Goal: Book appointment/travel/reservation

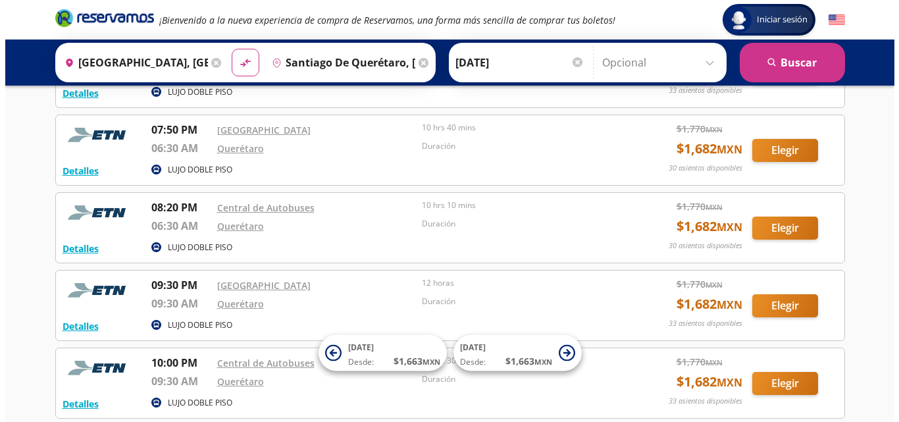
scroll to position [211, 0]
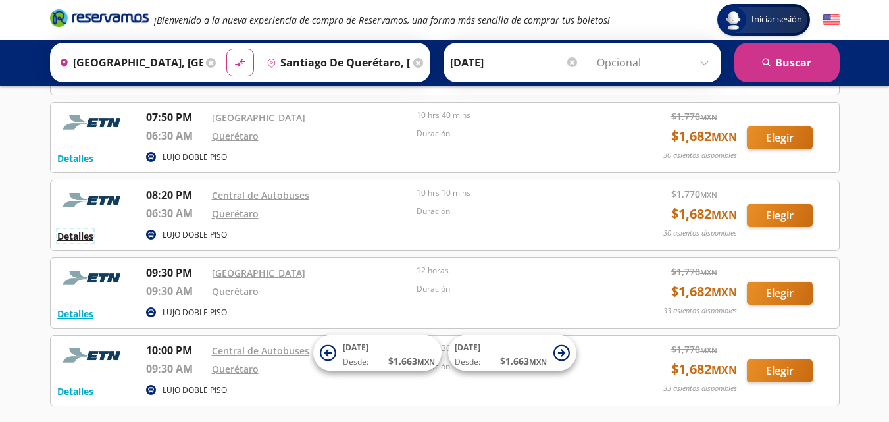
click at [70, 237] on button "Detalles" at bounding box center [75, 236] width 36 height 14
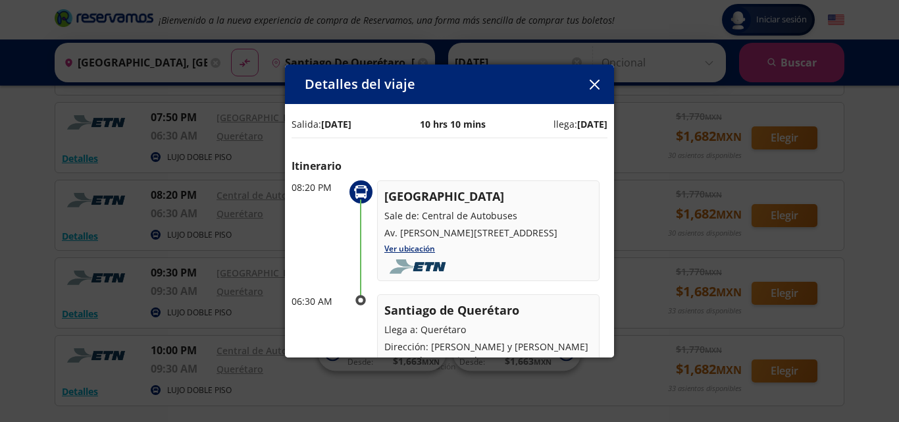
click at [596, 83] on icon "button" at bounding box center [594, 85] width 10 height 10
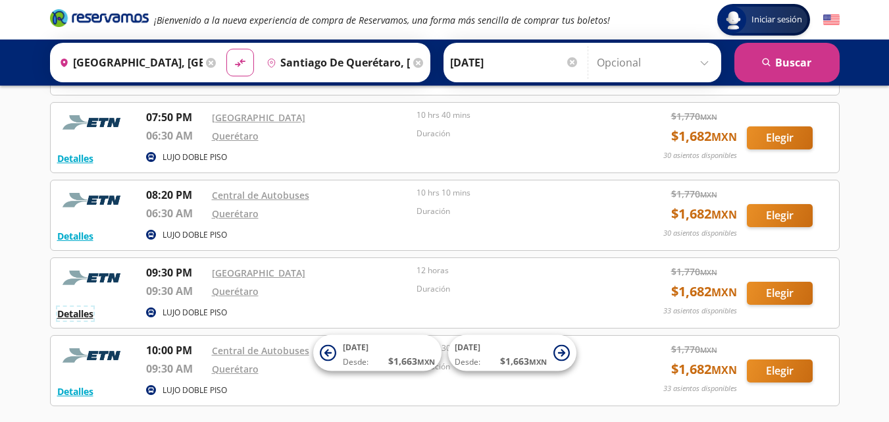
click at [76, 313] on button "Detalles" at bounding box center [75, 314] width 36 height 14
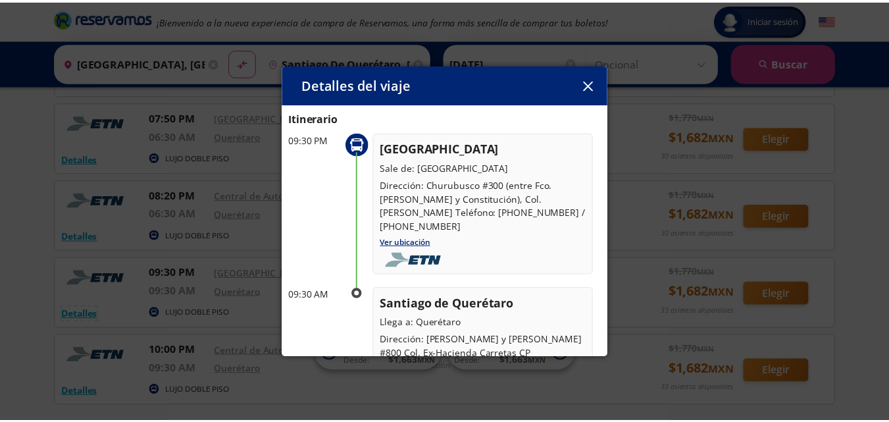
scroll to position [13, 0]
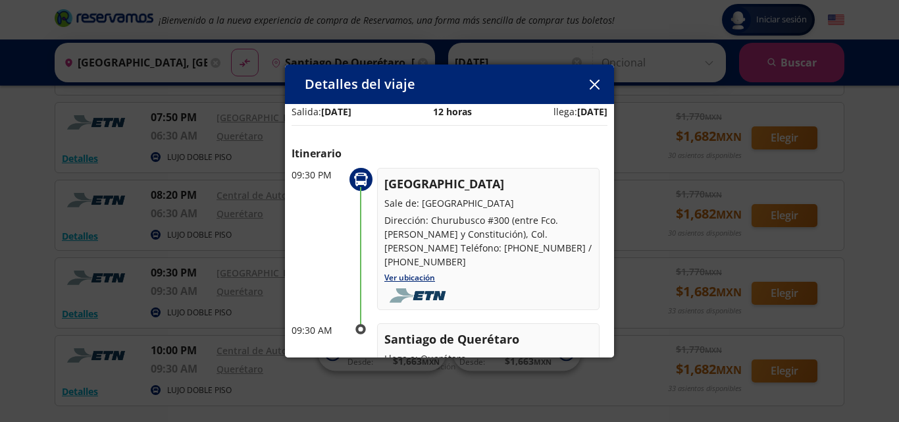
click at [595, 86] on icon "button" at bounding box center [595, 85] width 10 height 10
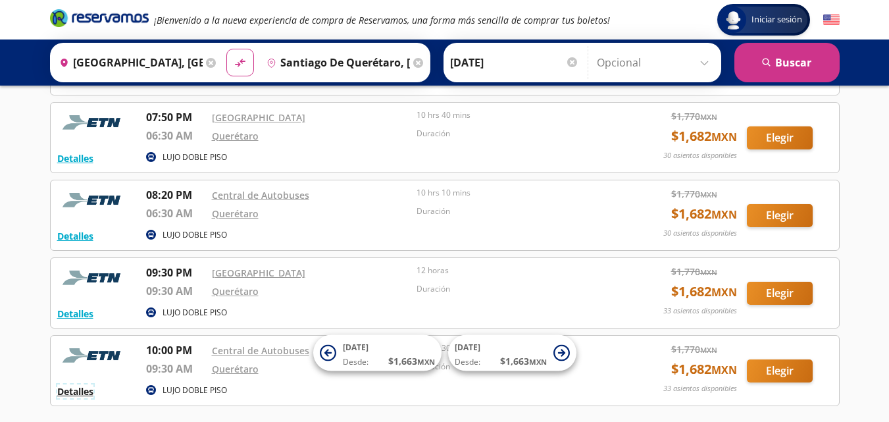
click at [86, 391] on button "Detalles" at bounding box center [75, 391] width 36 height 14
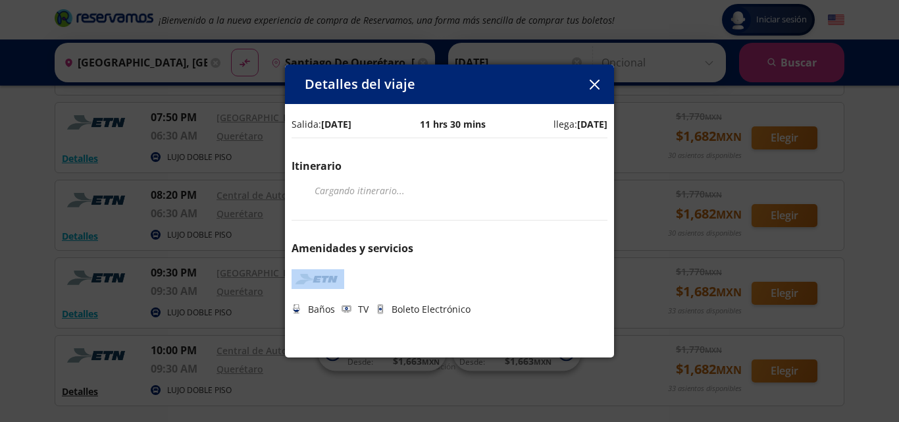
click at [86, 391] on div "Detalles del viaje Salida: [DATE] 11 hrs 30 mins llega: [DATE] Itinerario Carga…" at bounding box center [449, 211] width 899 height 422
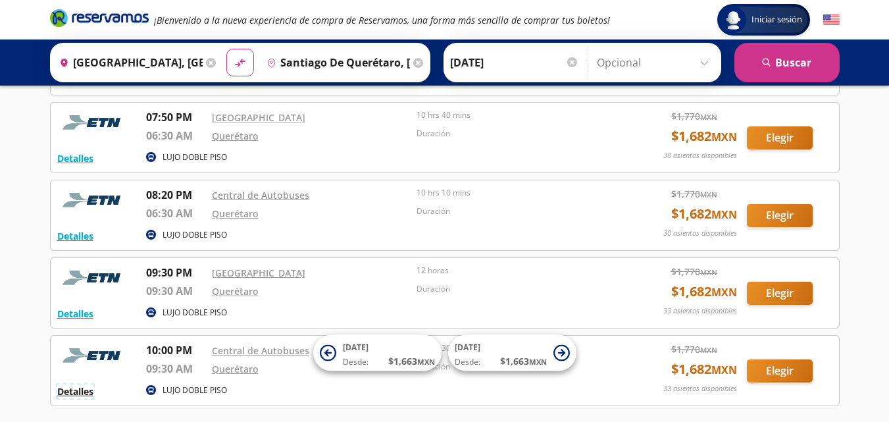
click at [72, 392] on button "Detalles" at bounding box center [75, 391] width 36 height 14
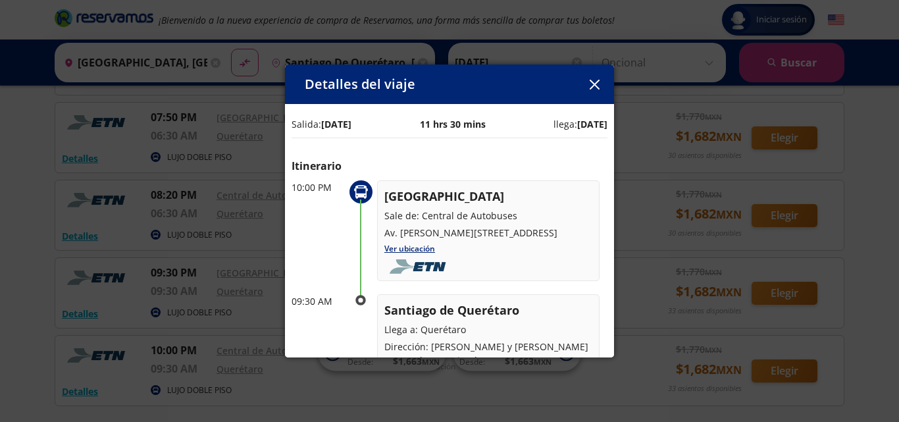
click at [594, 88] on icon "button" at bounding box center [595, 85] width 10 height 10
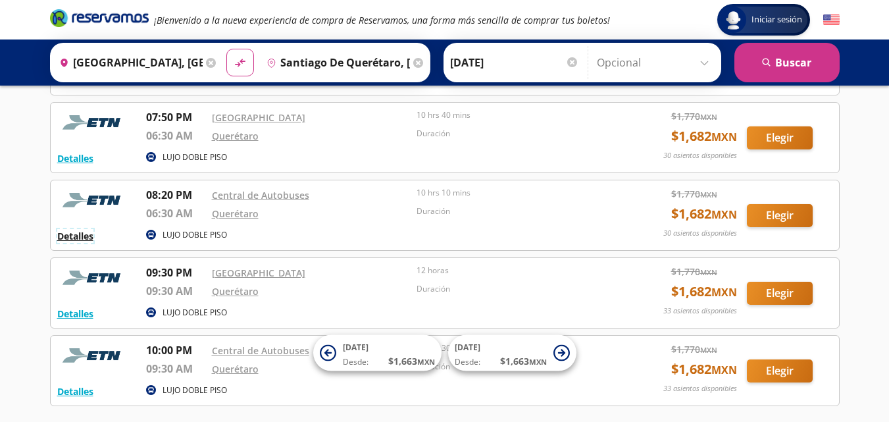
click at [80, 235] on button "Detalles" at bounding box center [75, 236] width 36 height 14
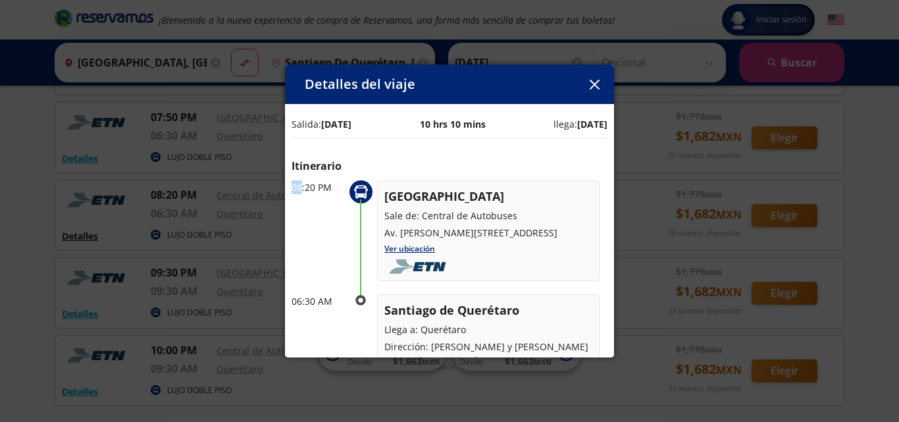
click at [80, 235] on div "Detalles del viaje Salida: [DATE] 10 hrs 10 mins llega: [DATE] Itinerario 08:20…" at bounding box center [449, 211] width 899 height 422
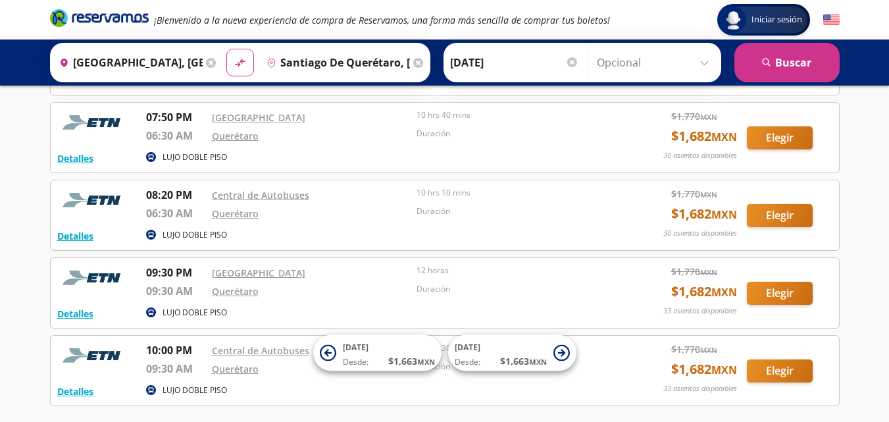
click at [496, 59] on input "[DATE]" at bounding box center [514, 62] width 129 height 33
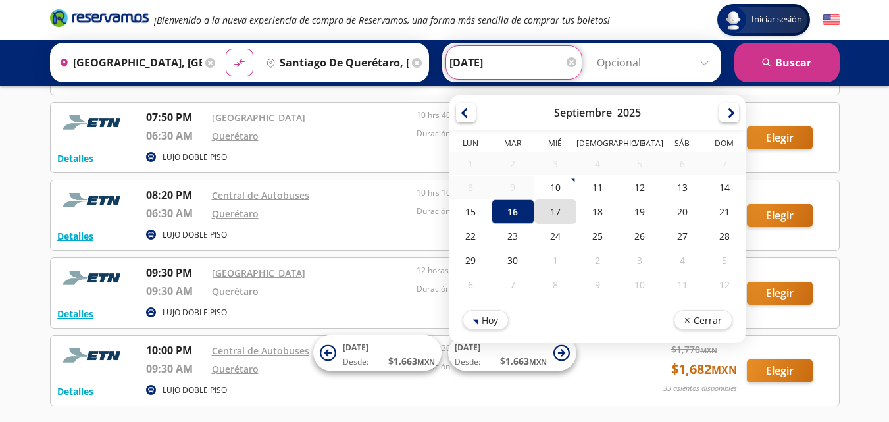
click at [551, 204] on div "17" at bounding box center [555, 211] width 42 height 24
type input "[DATE]"
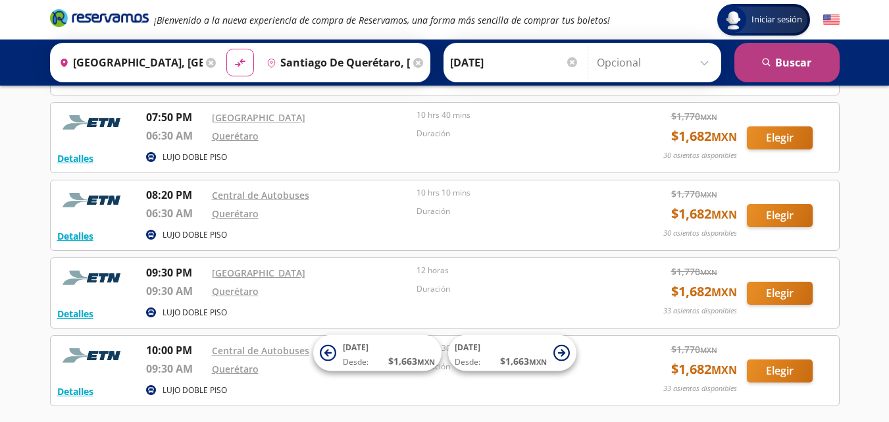
click at [790, 65] on button "search [GEOGRAPHIC_DATA]" at bounding box center [787, 62] width 105 height 39
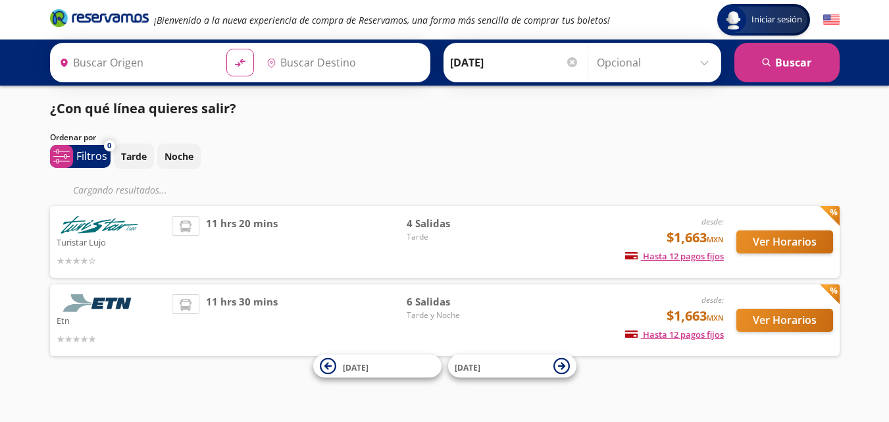
type input "[GEOGRAPHIC_DATA], [GEOGRAPHIC_DATA]"
type input "Santiago de Querétaro, [GEOGRAPHIC_DATA]"
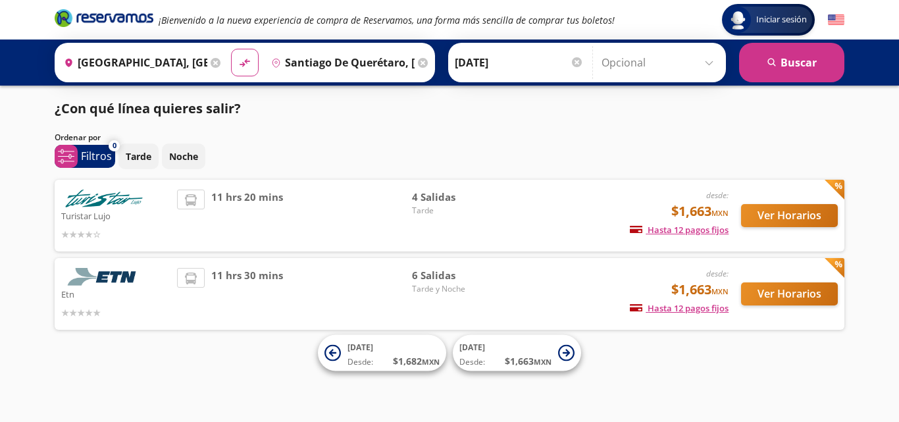
click at [889, 415] on div "Iniciar sesión Iniciar sesión ¡Bienvenido a la nueva experiencia de compra de R…" at bounding box center [449, 211] width 899 height 422
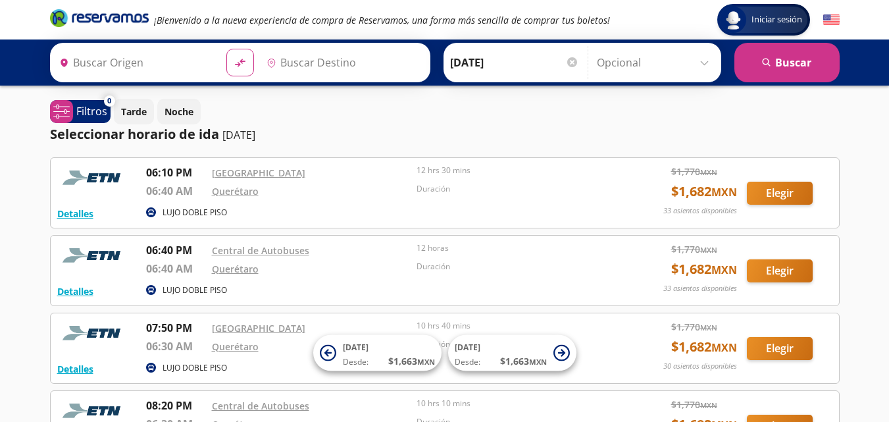
type input "[GEOGRAPHIC_DATA], [GEOGRAPHIC_DATA]"
type input "Santiago de Querétaro, [GEOGRAPHIC_DATA]"
click at [569, 62] on div at bounding box center [572, 62] width 10 height 10
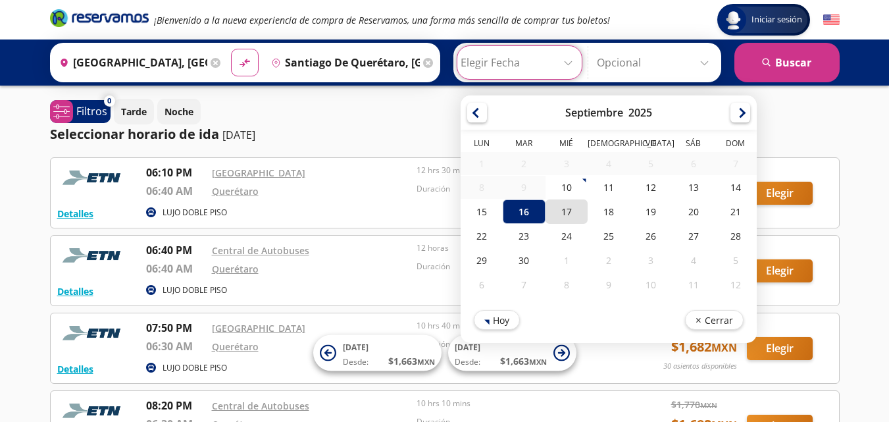
click at [565, 212] on div "17" at bounding box center [566, 211] width 42 height 24
type input "[DATE]"
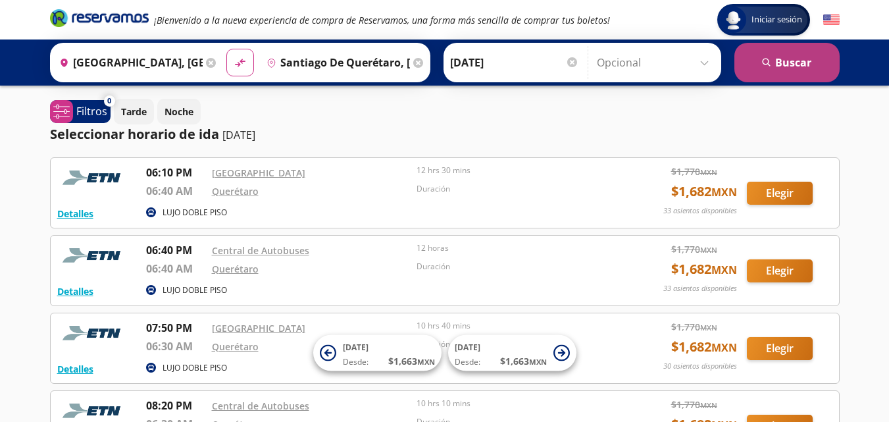
click at [787, 58] on button "search [GEOGRAPHIC_DATA]" at bounding box center [787, 62] width 105 height 39
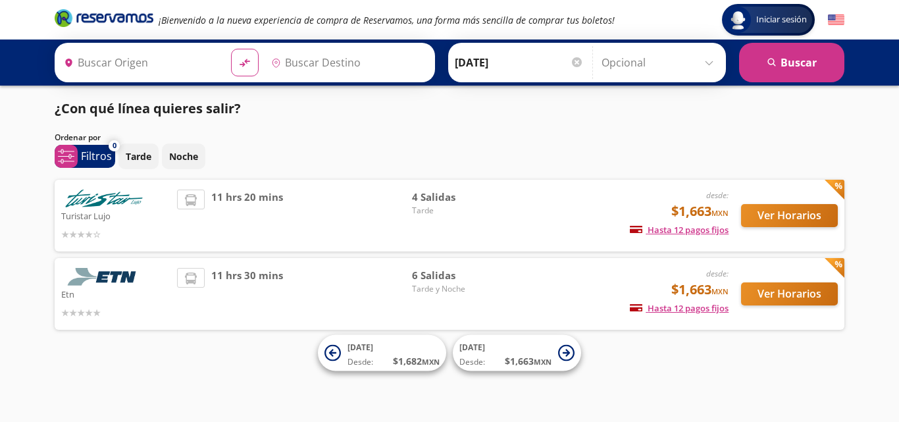
type input "[GEOGRAPHIC_DATA], [GEOGRAPHIC_DATA]"
type input "Santiago de Querétaro, [GEOGRAPHIC_DATA]"
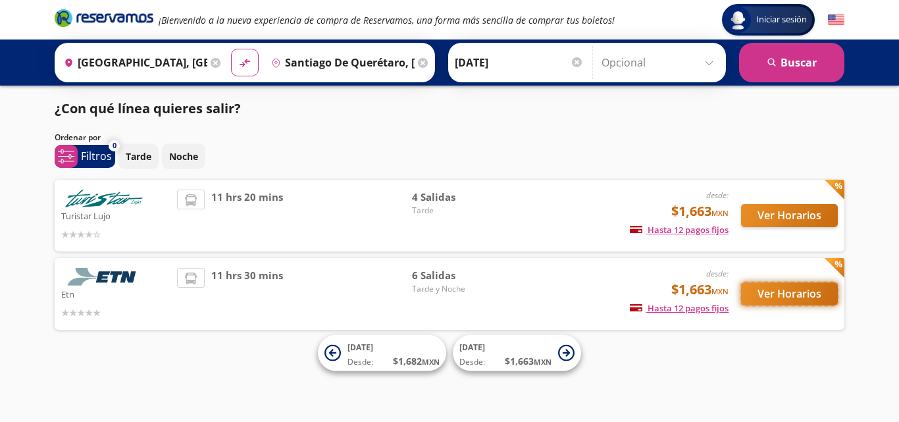
click at [776, 294] on button "Ver Horarios" at bounding box center [789, 293] width 97 height 23
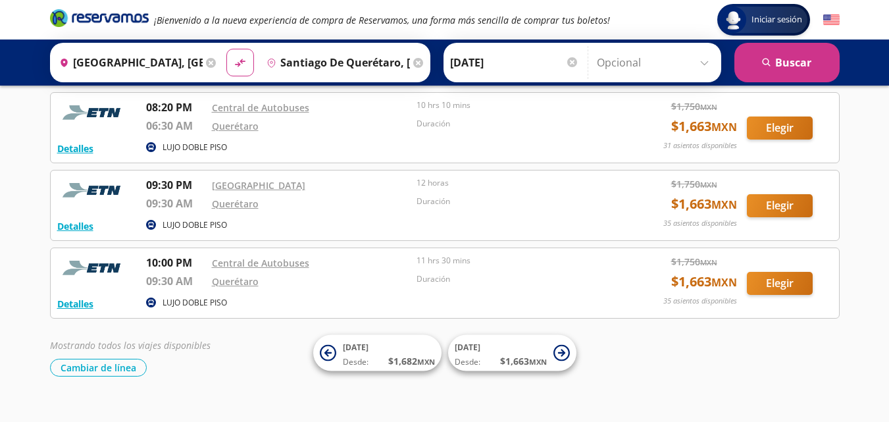
scroll to position [319, 0]
